Goal: Task Accomplishment & Management: Use online tool/utility

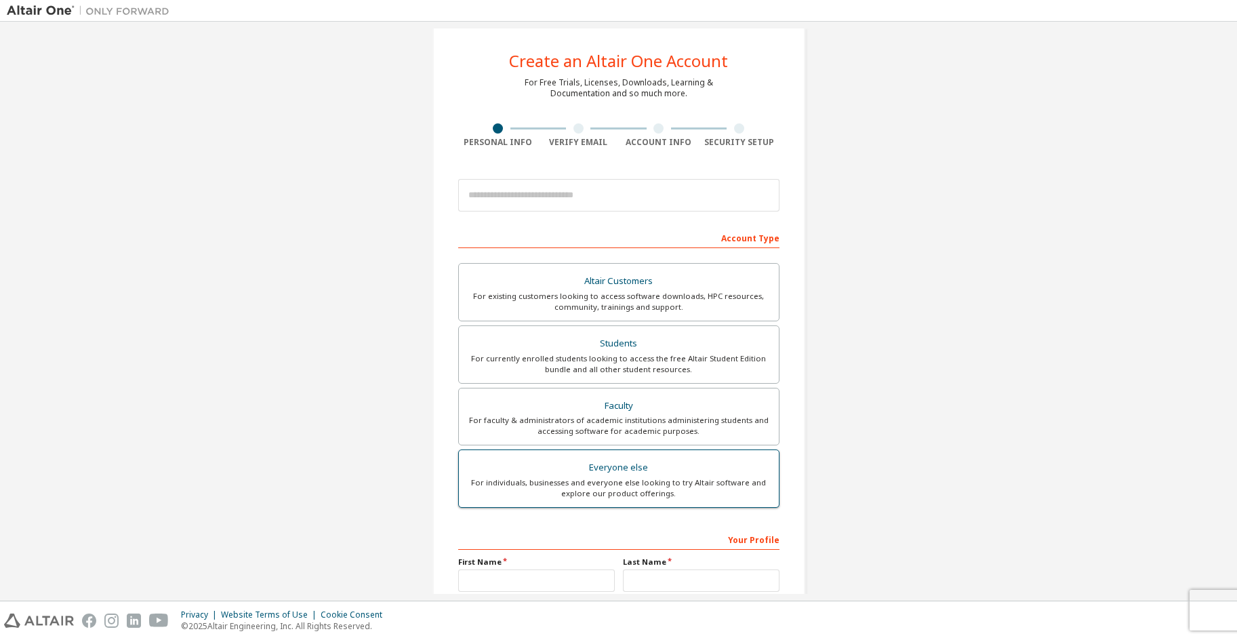
scroll to position [17, 0]
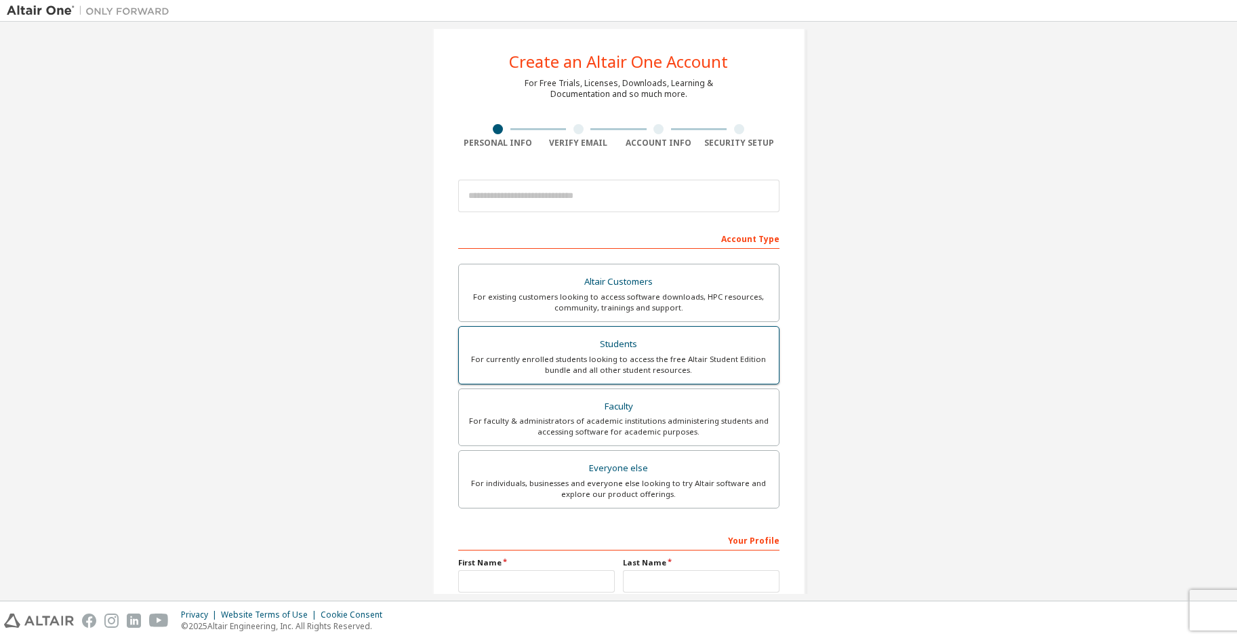
click at [621, 373] on div "For currently enrolled students looking to access the free Altair Student Editi…" at bounding box center [619, 365] width 304 height 22
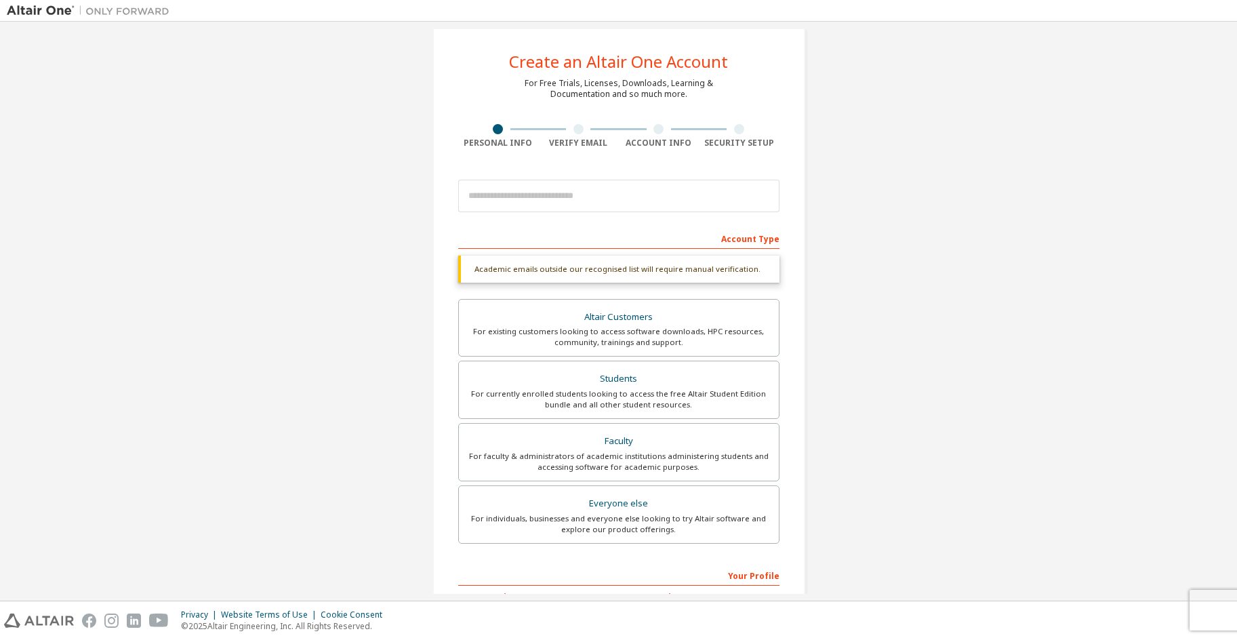
click at [528, 243] on div "Account Type" at bounding box center [618, 238] width 321 height 22
click at [546, 192] on input "email" at bounding box center [618, 196] width 321 height 33
type input "**********"
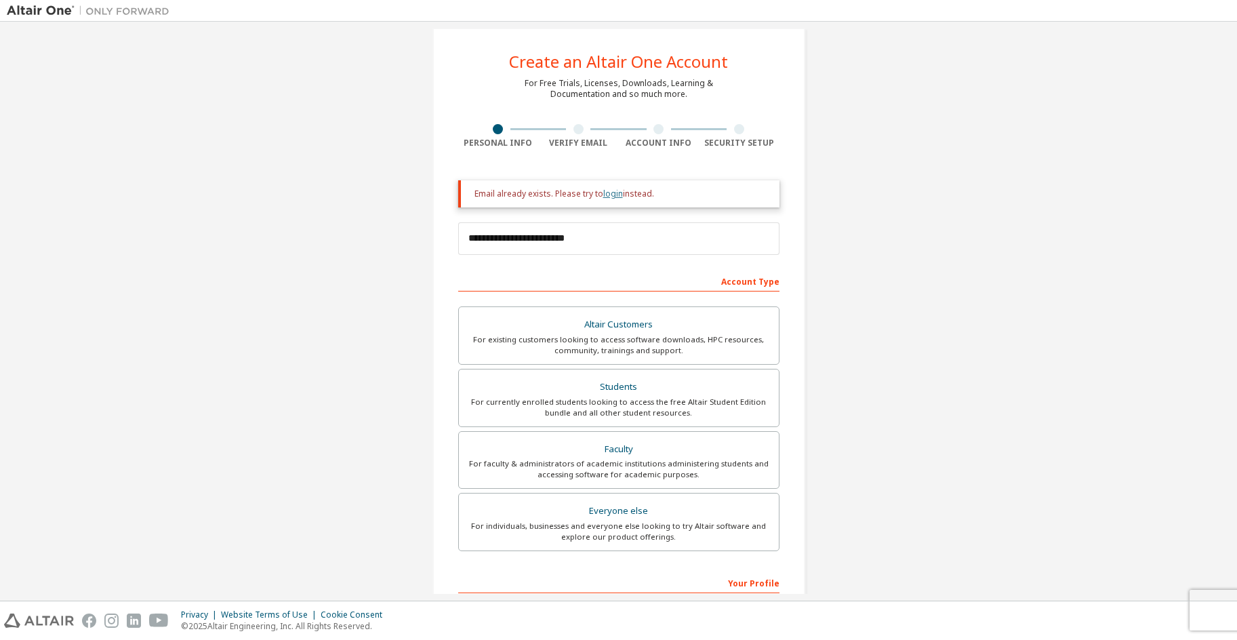
click at [611, 195] on link "login" at bounding box center [613, 194] width 20 height 12
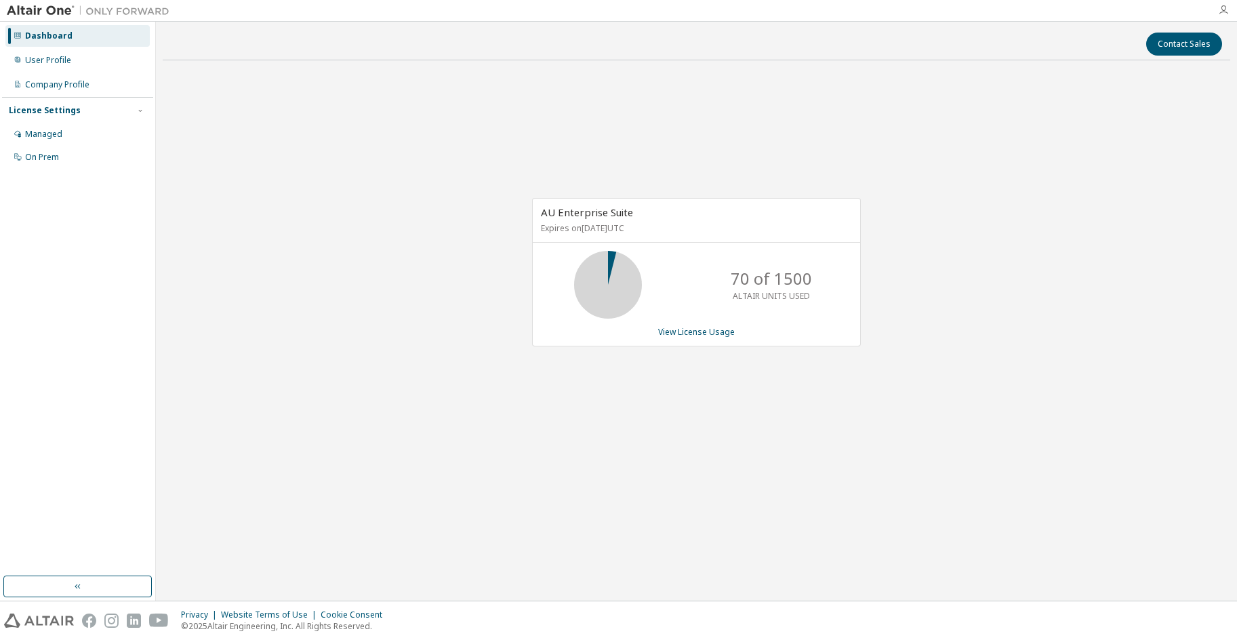
click at [1227, 5] on icon "button" at bounding box center [1223, 10] width 11 height 11
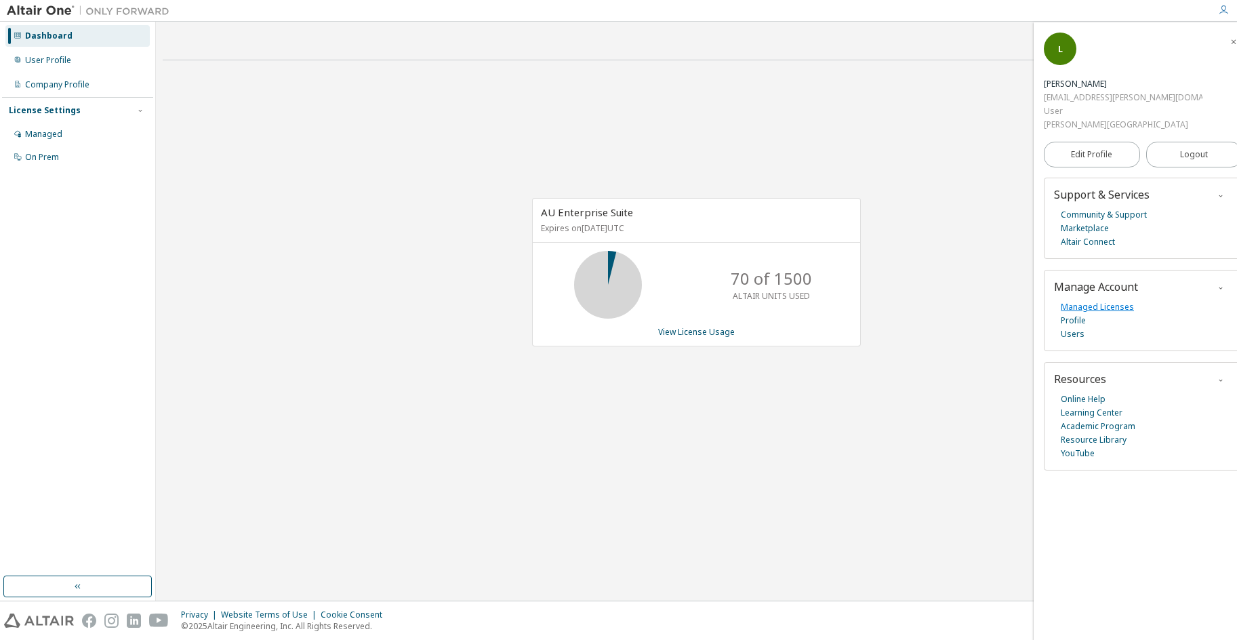
click at [1103, 300] on link "Managed Licenses" at bounding box center [1096, 307] width 73 height 14
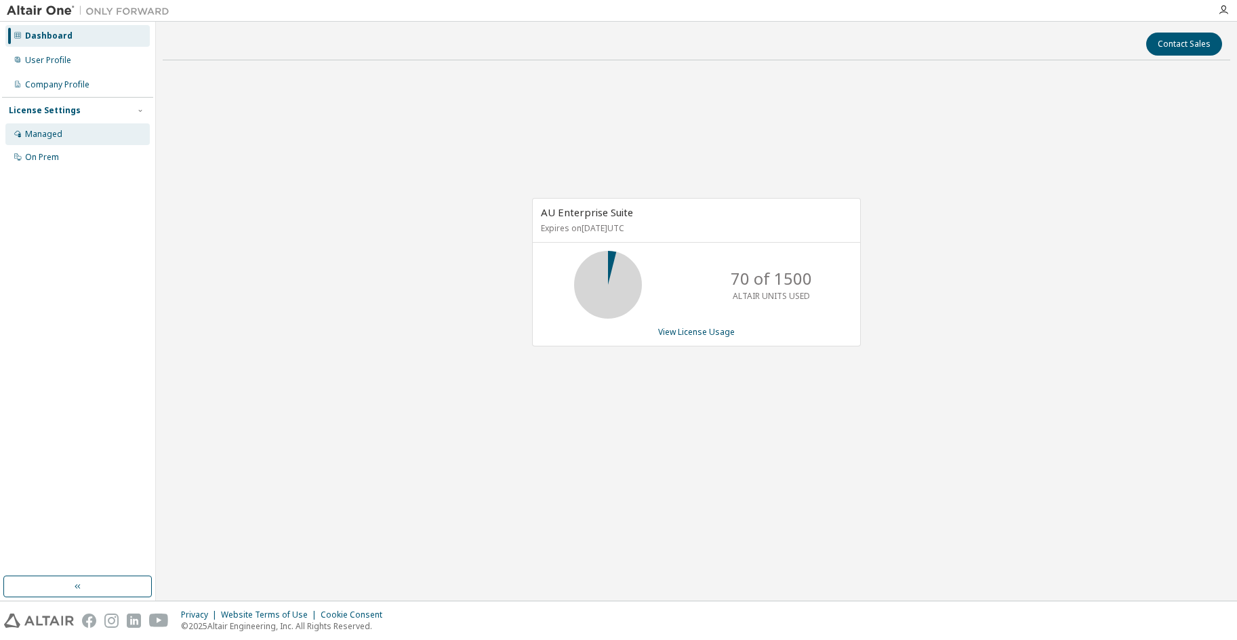
click at [55, 131] on div "Managed" at bounding box center [43, 134] width 37 height 11
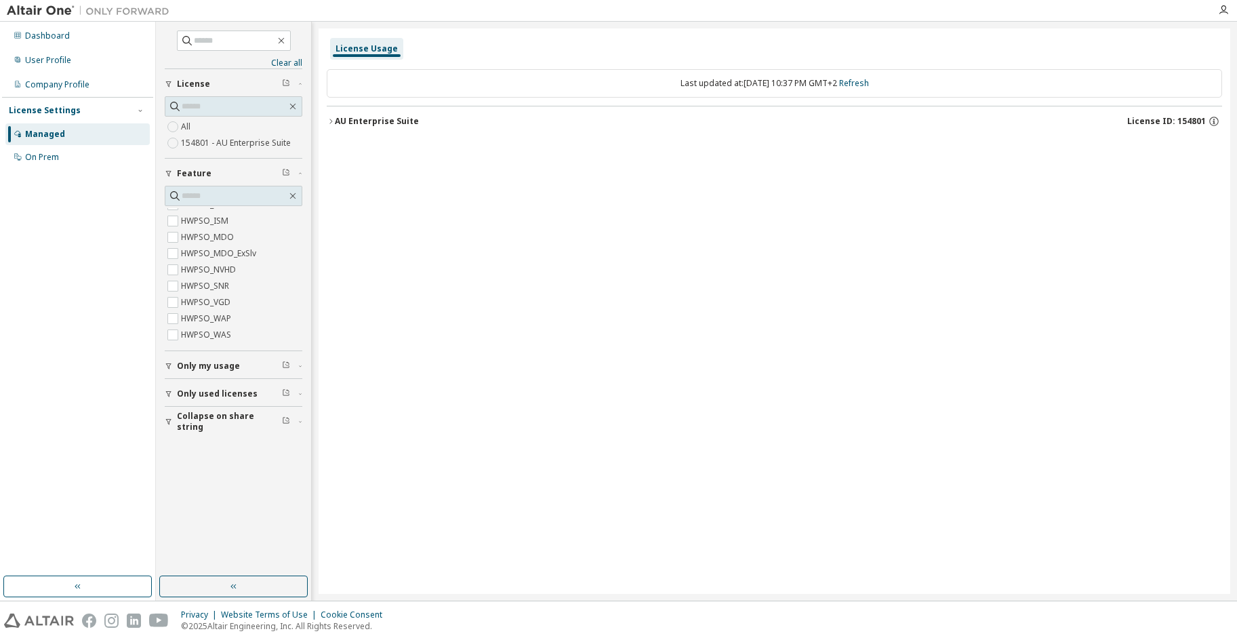
scroll to position [3523, 0]
click at [169, 393] on icon "button" at bounding box center [169, 394] width 8 height 8
click at [183, 367] on span "Collapse on share string" at bounding box center [229, 367] width 105 height 22
click at [171, 341] on icon "button" at bounding box center [169, 339] width 8 height 8
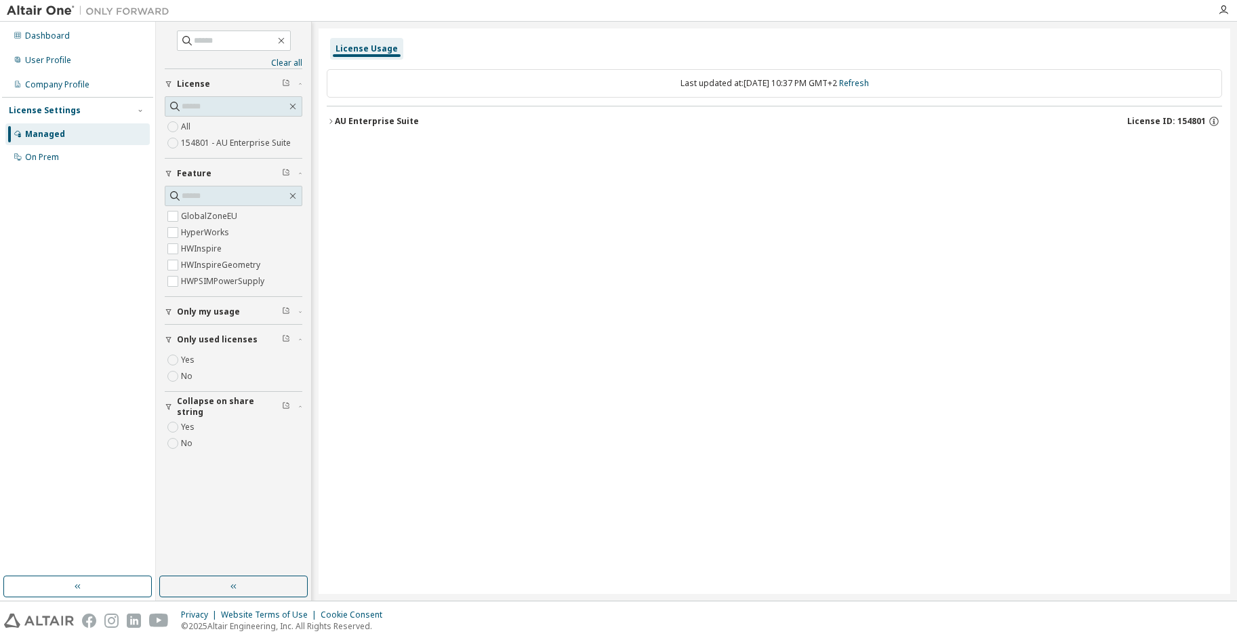
click at [170, 309] on icon "button" at bounding box center [169, 312] width 8 height 8
click at [284, 305] on button "Only my usage" at bounding box center [234, 312] width 138 height 30
click at [285, 312] on icon "button" at bounding box center [286, 310] width 8 height 8
drag, startPoint x: 286, startPoint y: 311, endPoint x: 226, endPoint y: 298, distance: 61.0
click at [286, 310] on icon "button" at bounding box center [286, 310] width 8 height 8
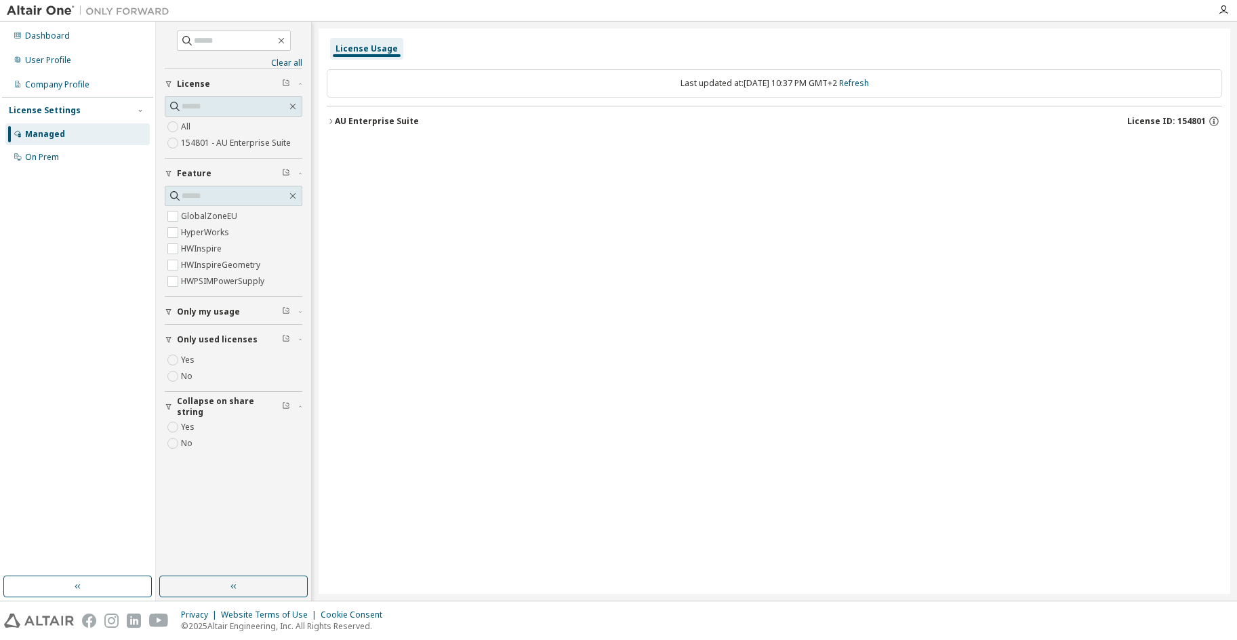
click at [194, 309] on span "Only my usage" at bounding box center [208, 311] width 63 height 11
click at [285, 375] on icon "button" at bounding box center [286, 377] width 8 height 8
click at [218, 327] on label "SolverInApp" at bounding box center [206, 335] width 51 height 16
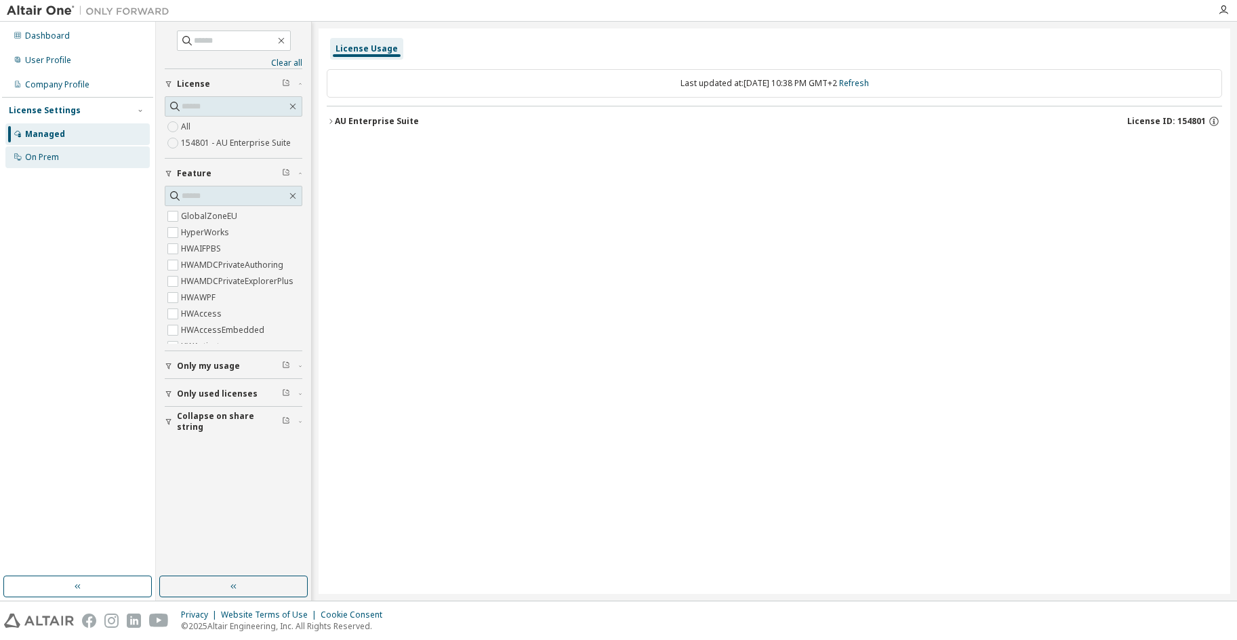
click at [73, 158] on div "On Prem" at bounding box center [77, 157] width 144 height 22
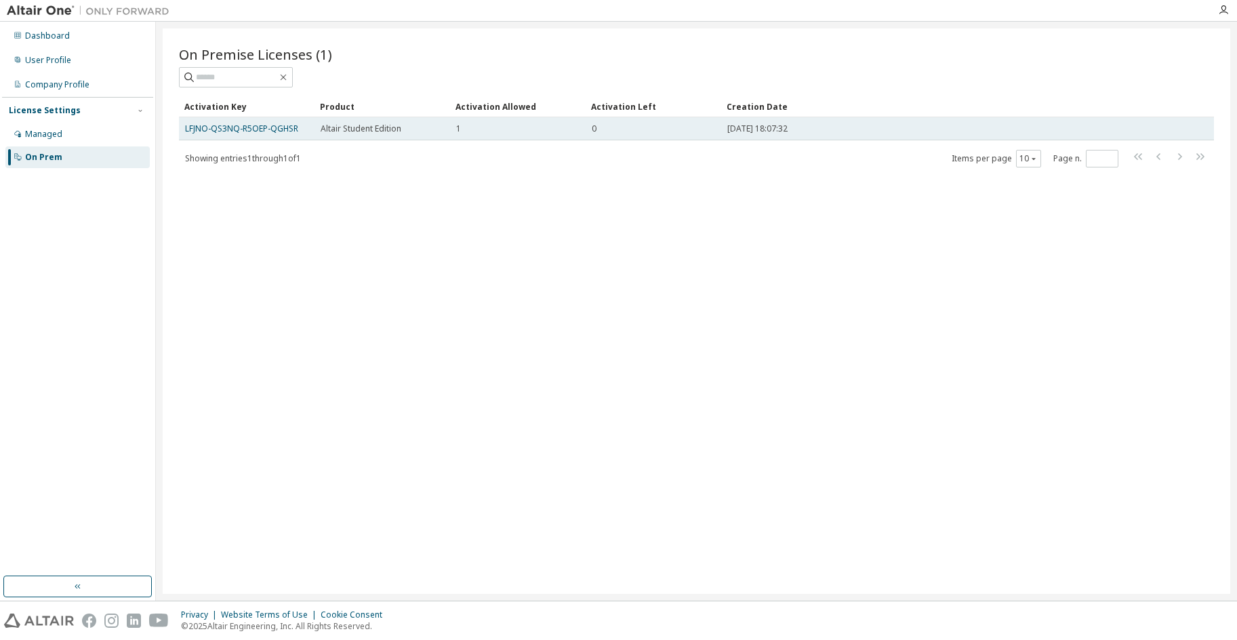
click at [548, 131] on div "1" at bounding box center [517, 128] width 123 height 11
click at [314, 129] on td "LFJNO-QS3NQ-R5OEP-QGHSR" at bounding box center [247, 128] width 136 height 23
click at [262, 127] on link "LFJNO-QS3NQ-R5OEP-QGHSR" at bounding box center [241, 129] width 113 height 12
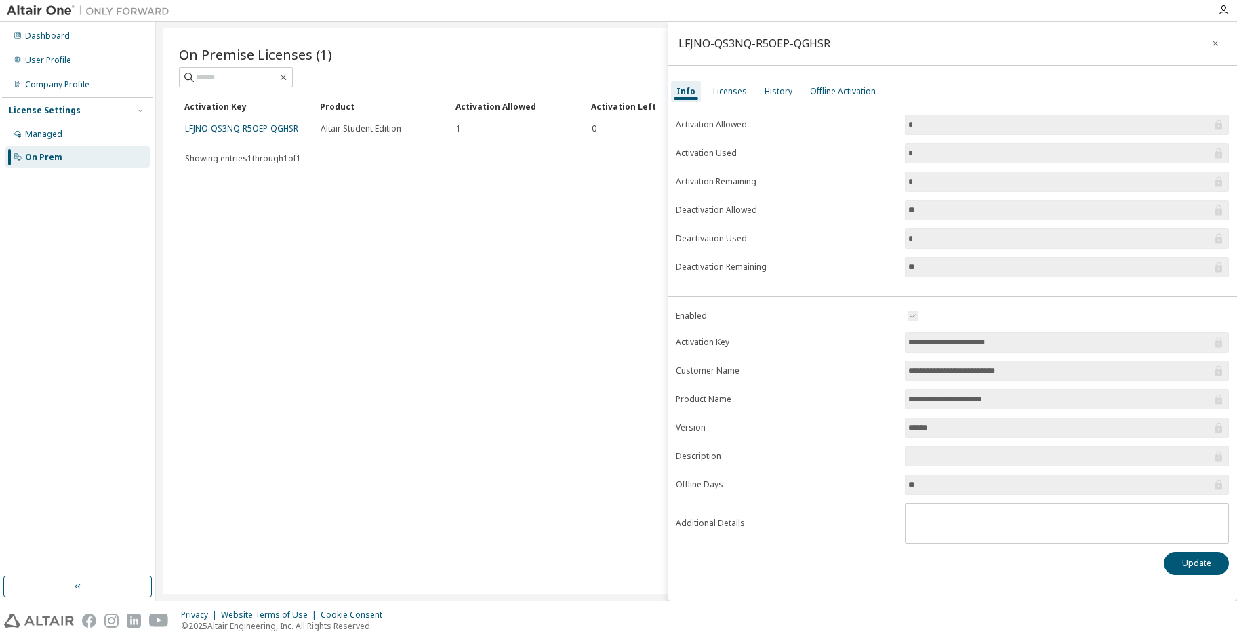
click at [936, 455] on input "text" at bounding box center [1060, 456] width 304 height 14
click at [720, 88] on div "Licenses" at bounding box center [730, 91] width 34 height 11
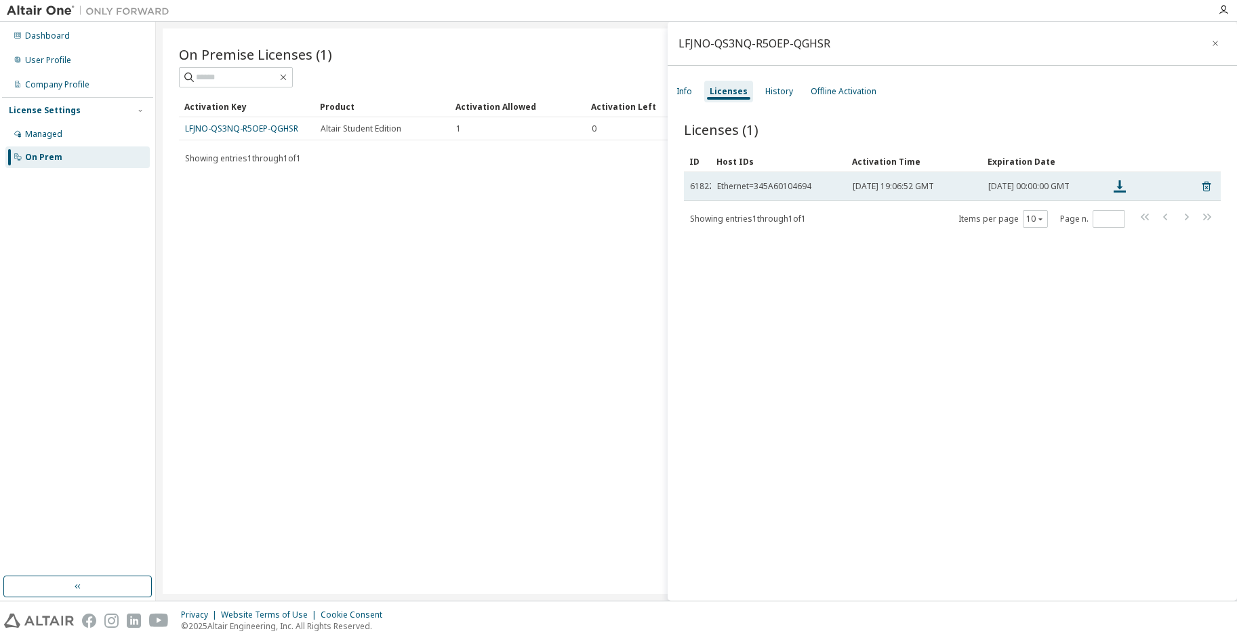
click at [1010, 191] on span "[DATE] 00:00:00 GMT" at bounding box center [1028, 186] width 81 height 11
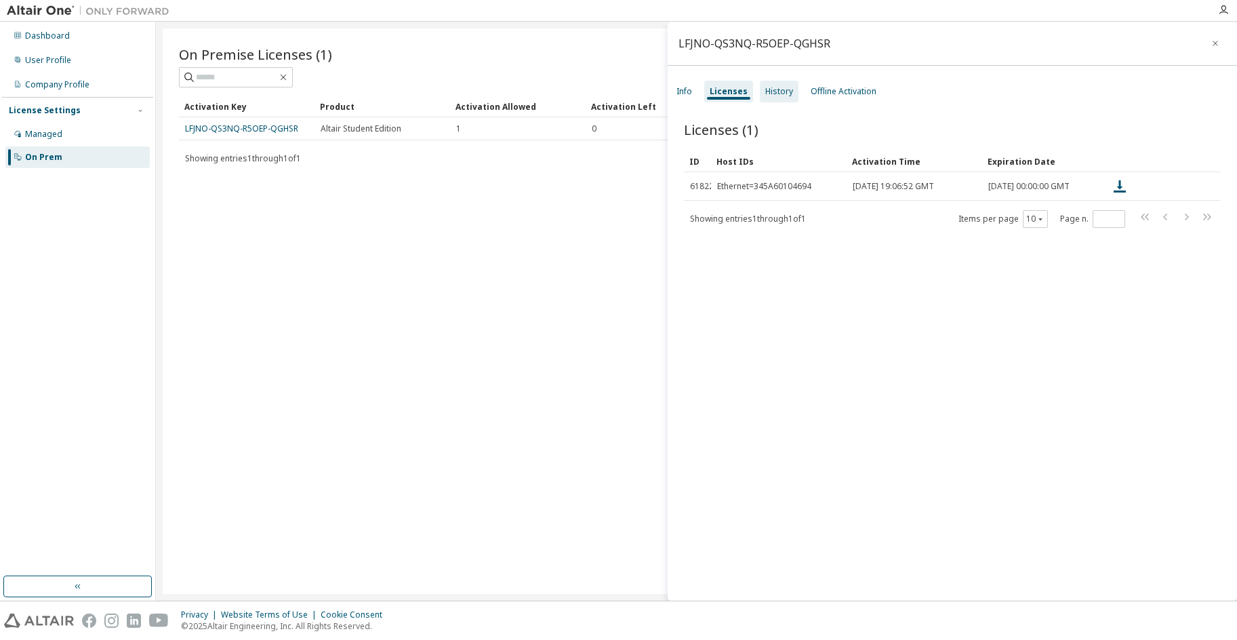
click at [765, 94] on div "History" at bounding box center [779, 91] width 28 height 11
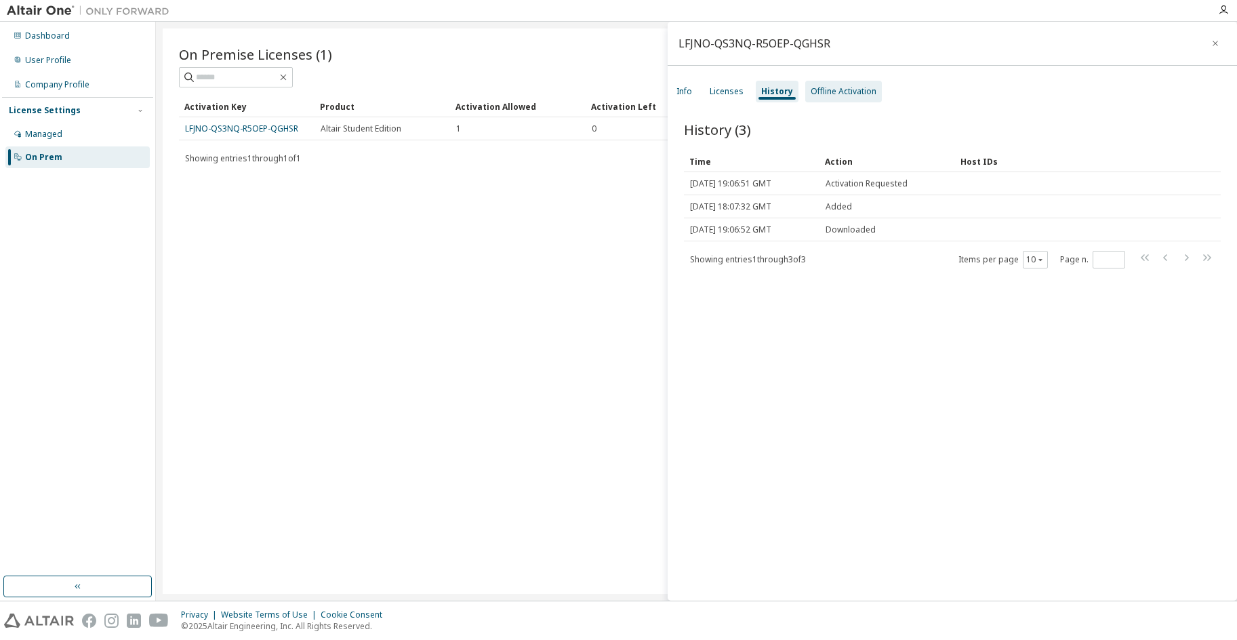
click at [812, 93] on div "Offline Activation" at bounding box center [843, 91] width 66 height 11
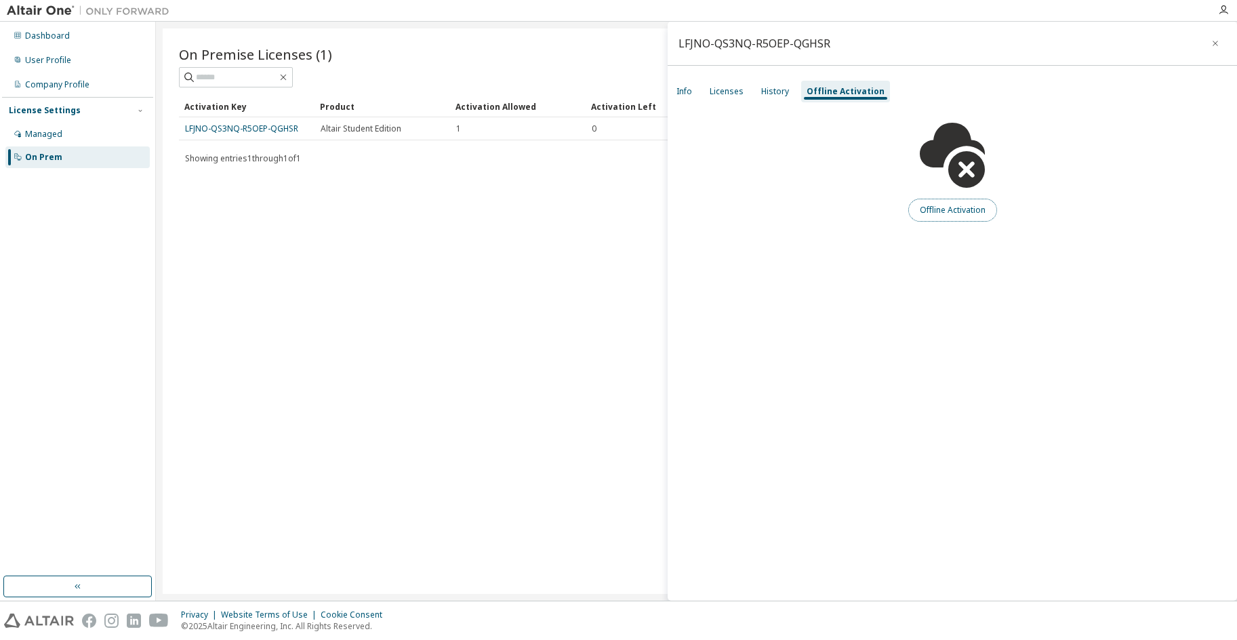
click at [966, 207] on button "Offline Activation" at bounding box center [952, 210] width 89 height 23
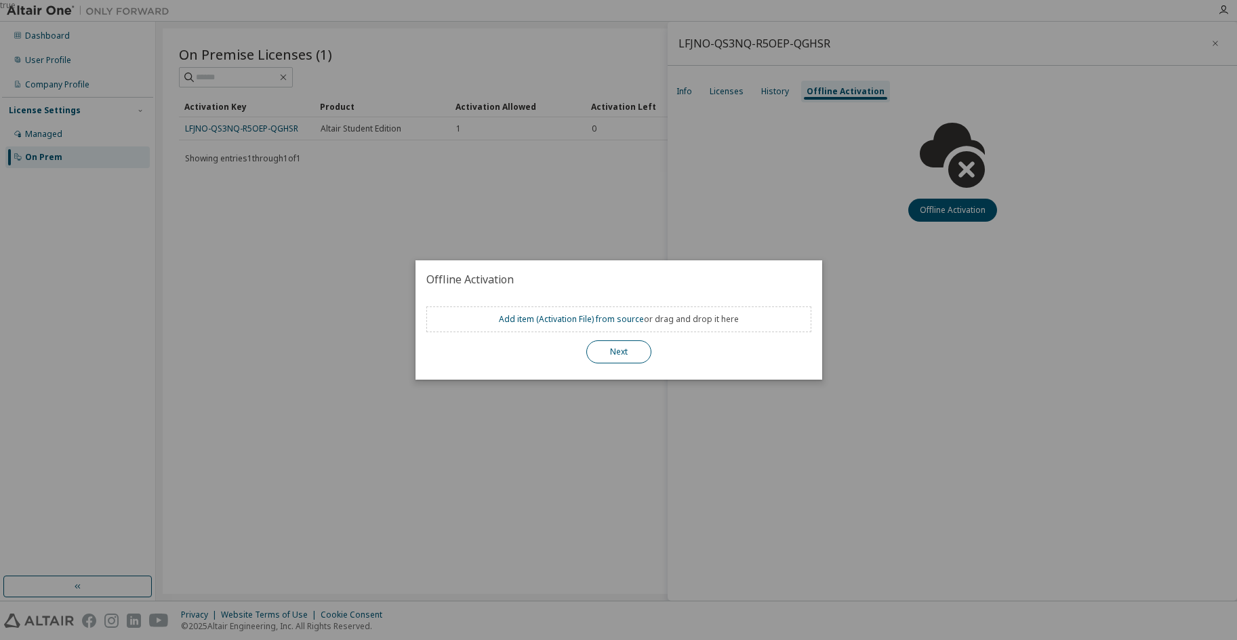
click at [631, 357] on button "Next" at bounding box center [618, 351] width 65 height 23
click at [631, 351] on button "Next" at bounding box center [618, 351] width 65 height 23
click at [565, 318] on link "Add item ( Activation File ) from source" at bounding box center [571, 319] width 145 height 12
click at [552, 138] on div "true" at bounding box center [618, 320] width 1237 height 640
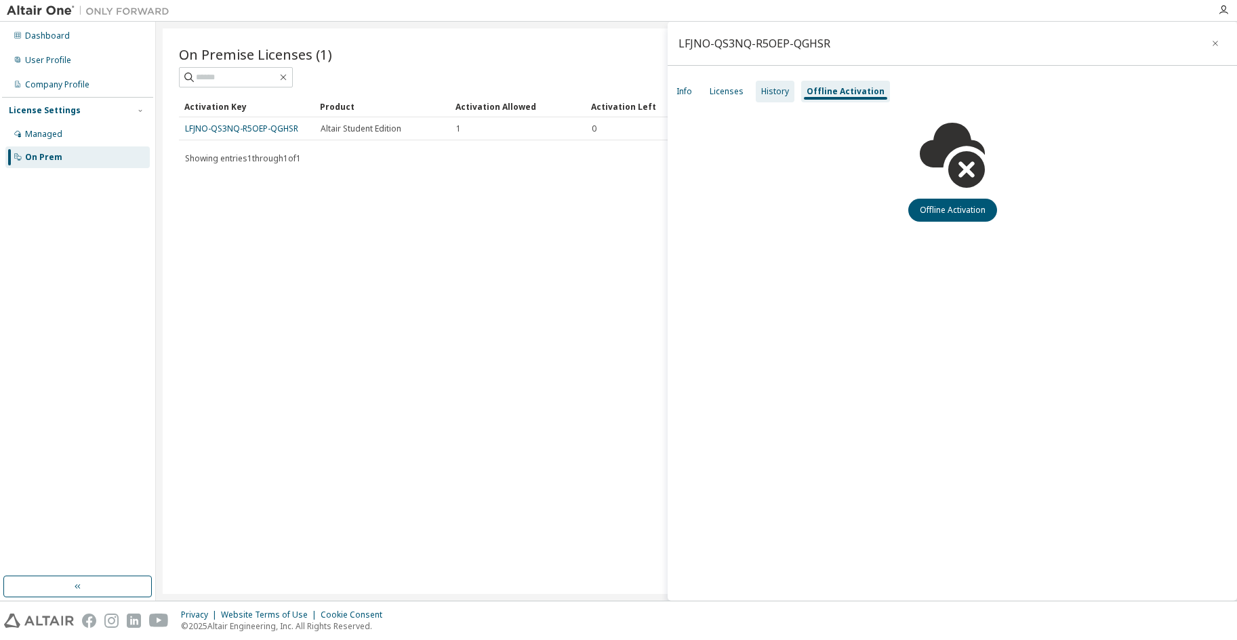
click at [764, 89] on div "History" at bounding box center [775, 91] width 28 height 11
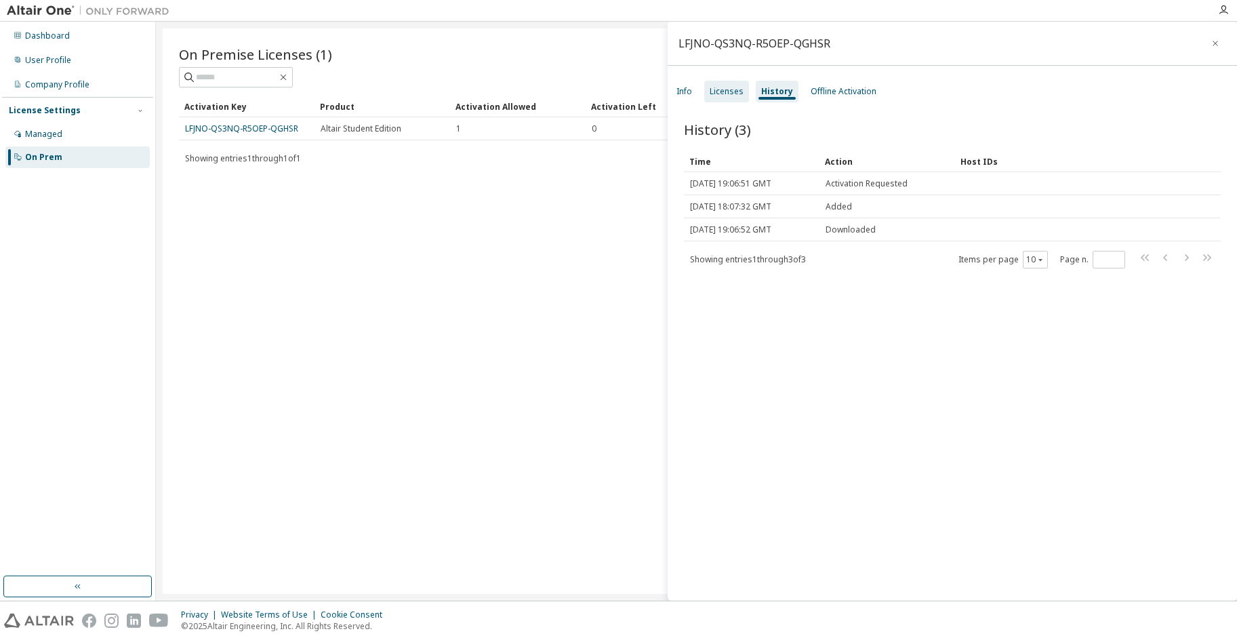
click at [733, 98] on div "Licenses" at bounding box center [726, 92] width 45 height 22
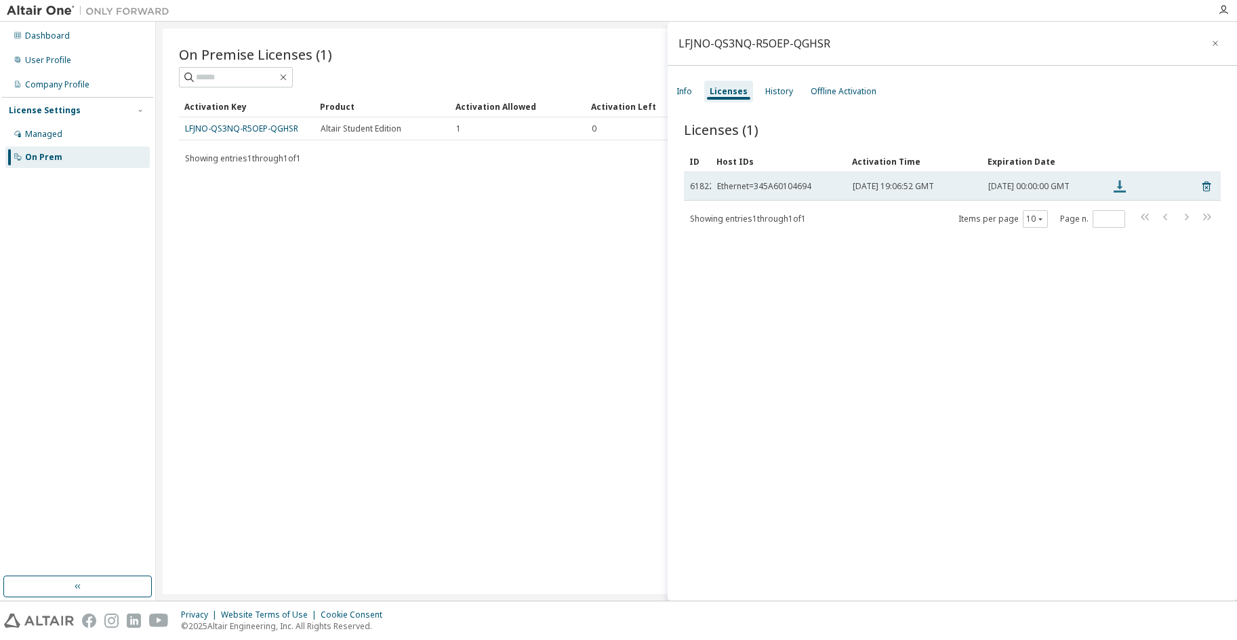
click at [1117, 190] on icon at bounding box center [1119, 186] width 16 height 16
